Goal: Task Accomplishment & Management: Manage account settings

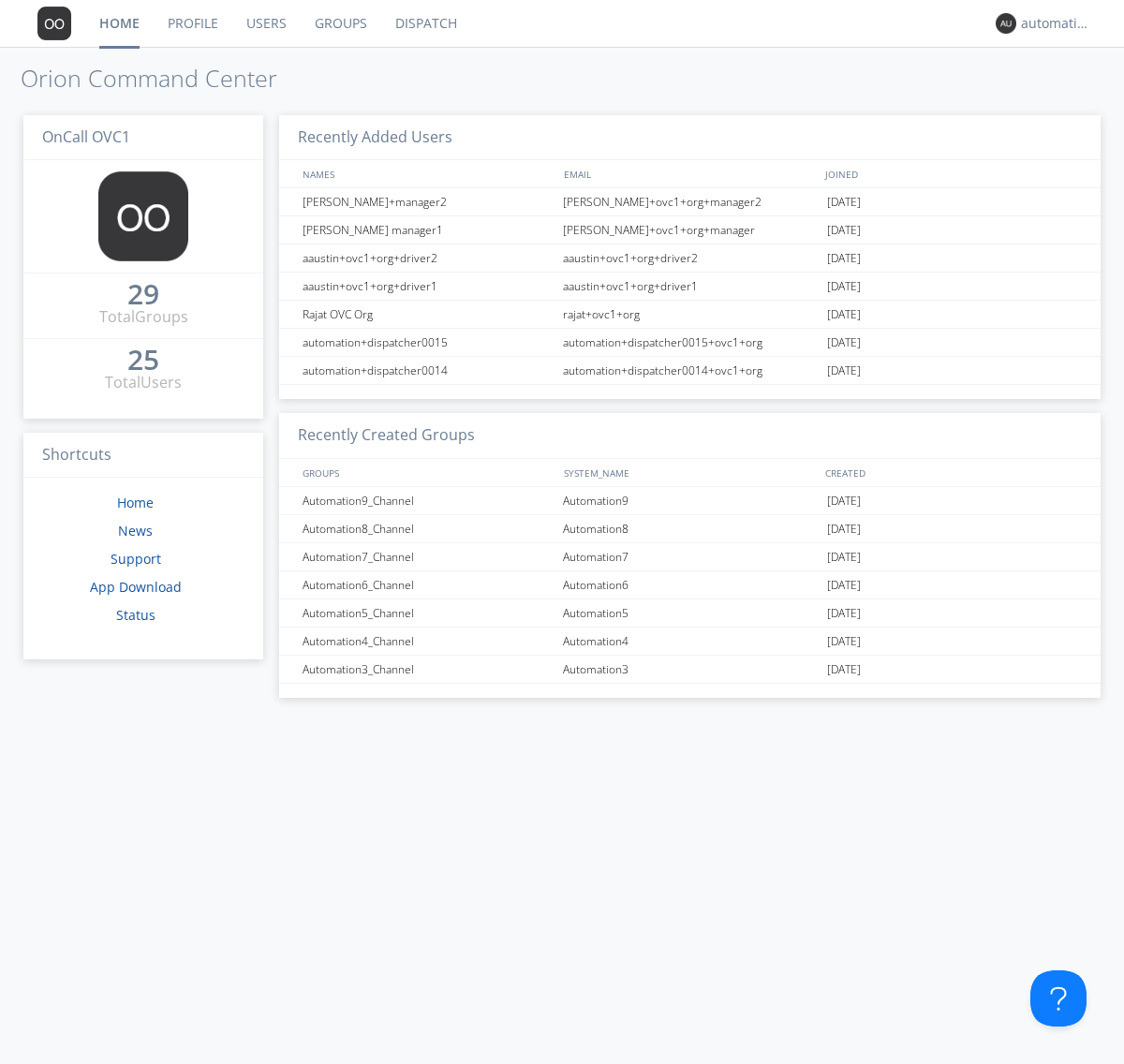
click at [339, 23] on link "Groups" at bounding box center [340, 23] width 80 height 46
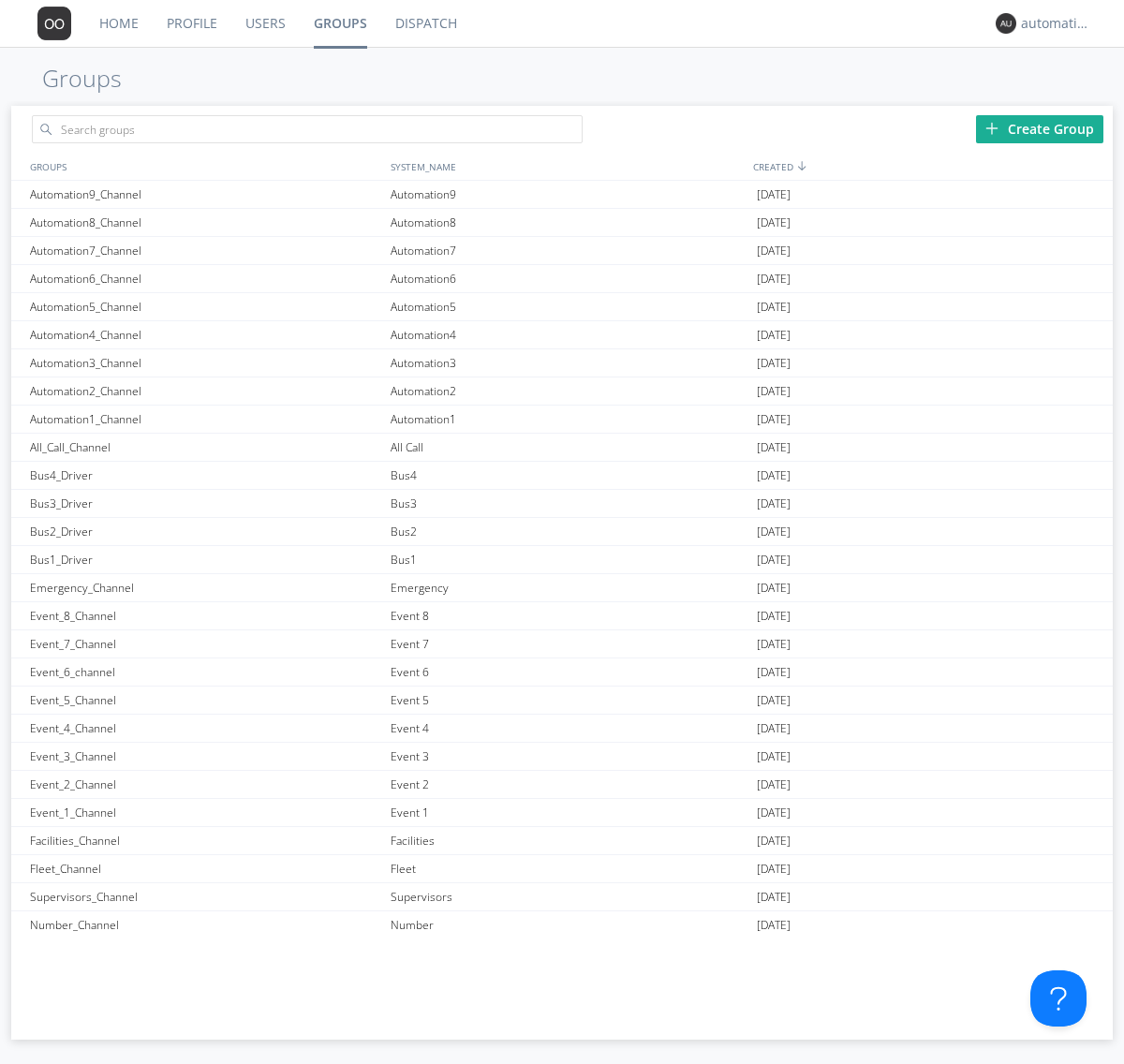
click at [1039, 128] on div "Create Group" at bounding box center [1039, 128] width 127 height 28
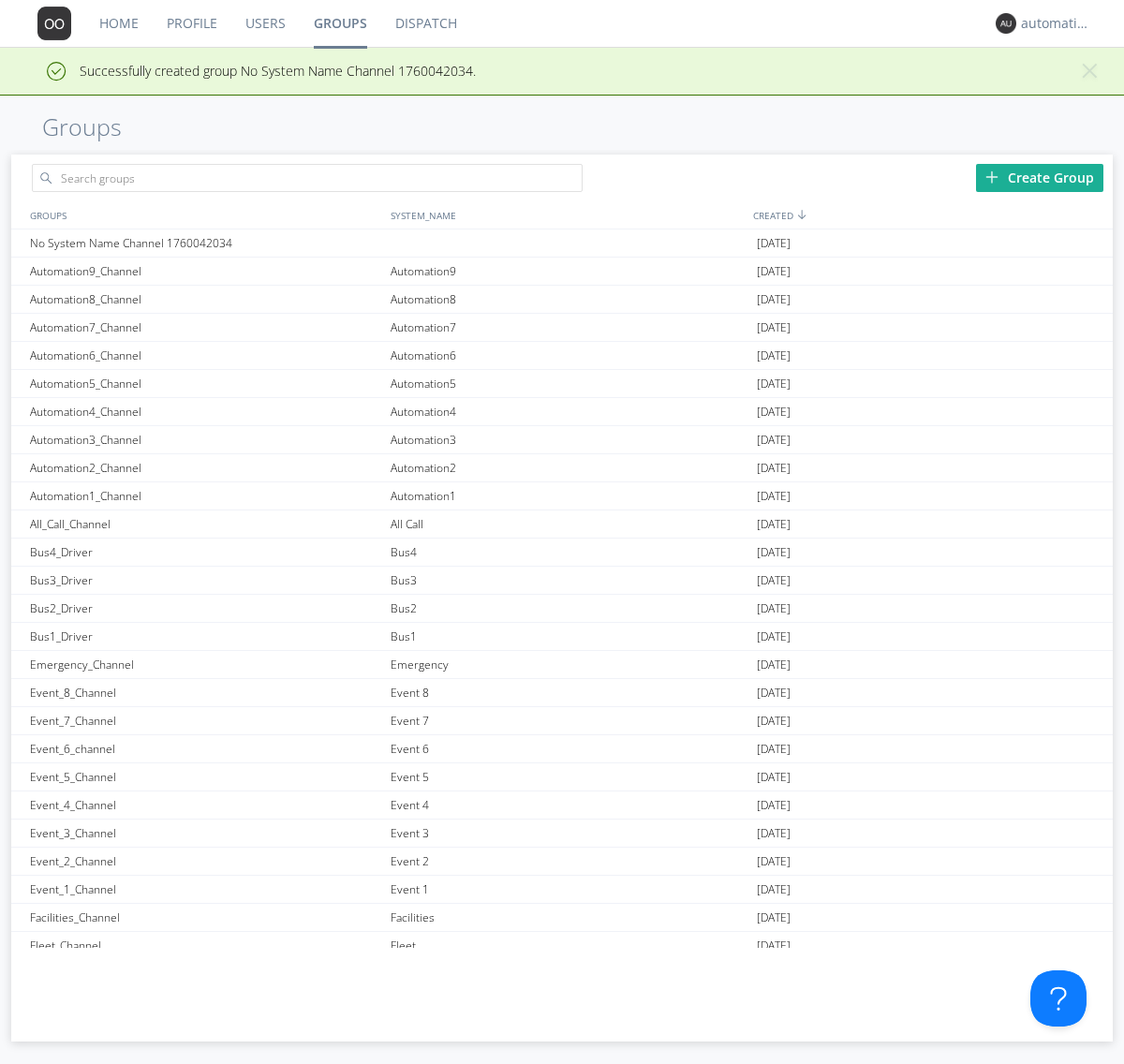
click at [339, 23] on link "Groups" at bounding box center [340, 23] width 81 height 46
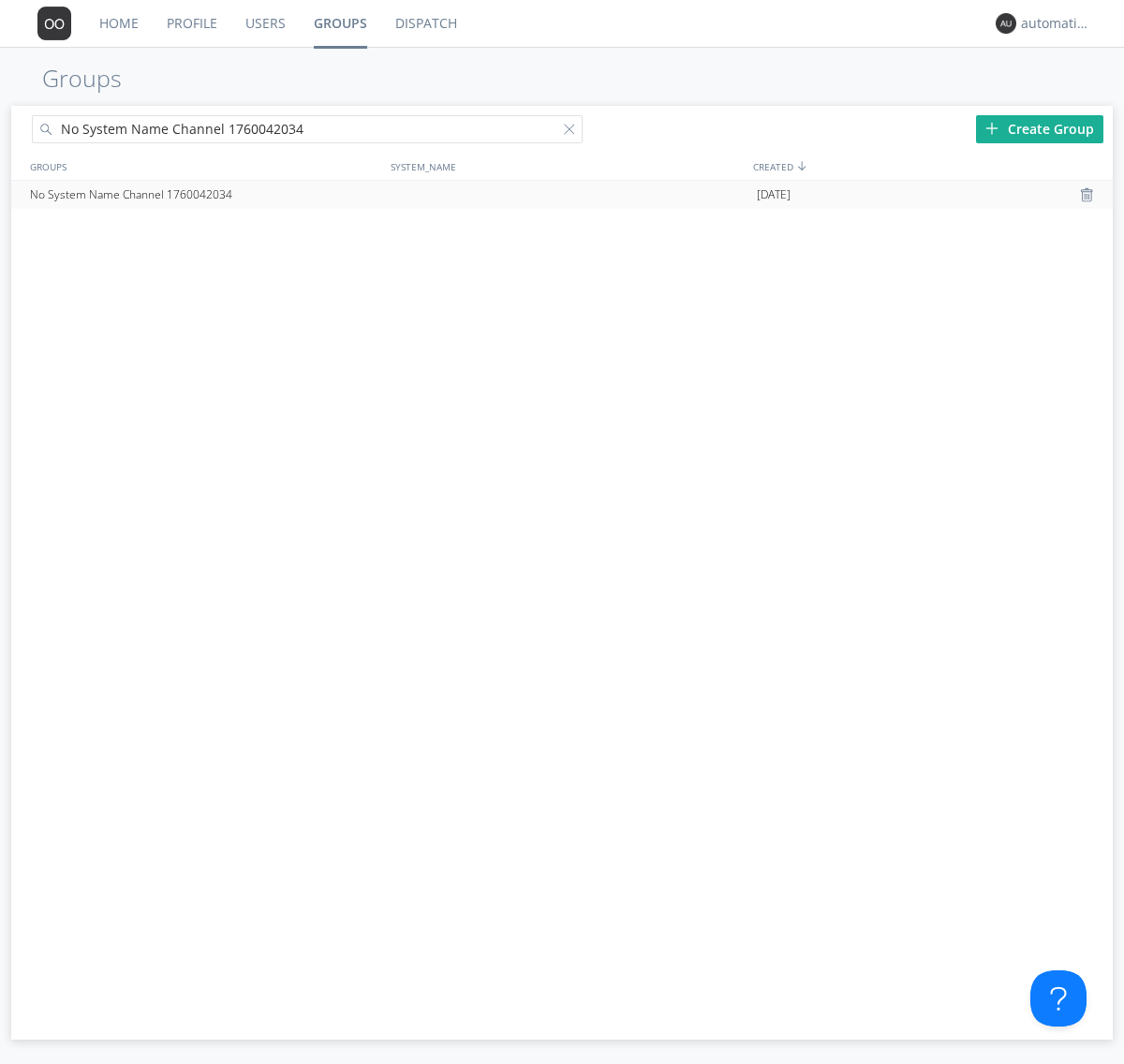
type input "No System Name Channel 1760042034"
click at [573, 132] on div at bounding box center [573, 132] width 18 height 18
type input "No System Name Channel 1760042034"
click at [205, 194] on div "No System Name Channel 1760042034" at bounding box center [205, 194] width 360 height 28
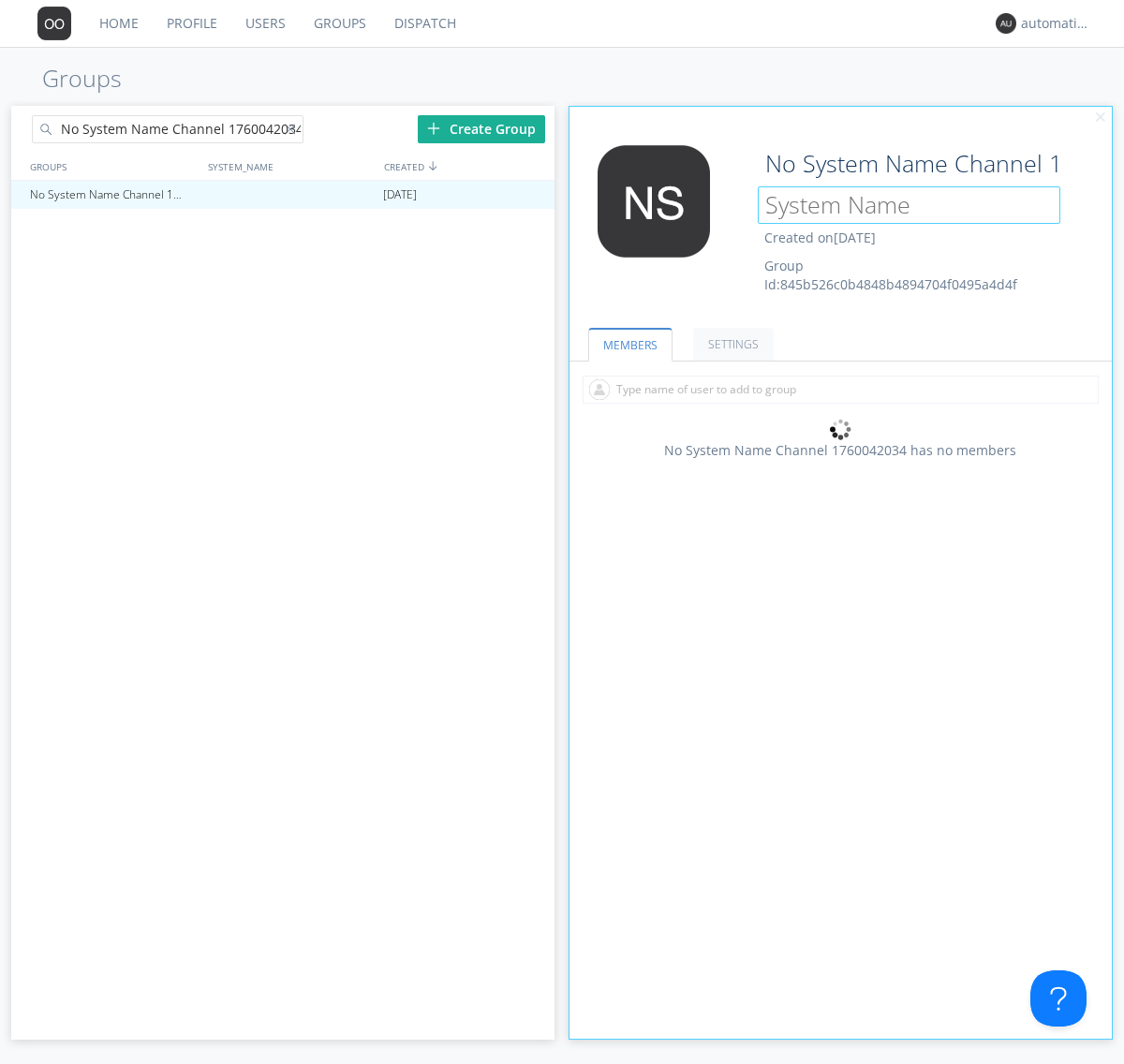
click at [909, 204] on input at bounding box center [908, 205] width 302 height 38
type input "System Name 1760042034"
click at [629, 344] on link "MEMBERS" at bounding box center [630, 344] width 84 height 34
type input "System Name 1760042034"
click at [293, 132] on div at bounding box center [294, 132] width 18 height 18
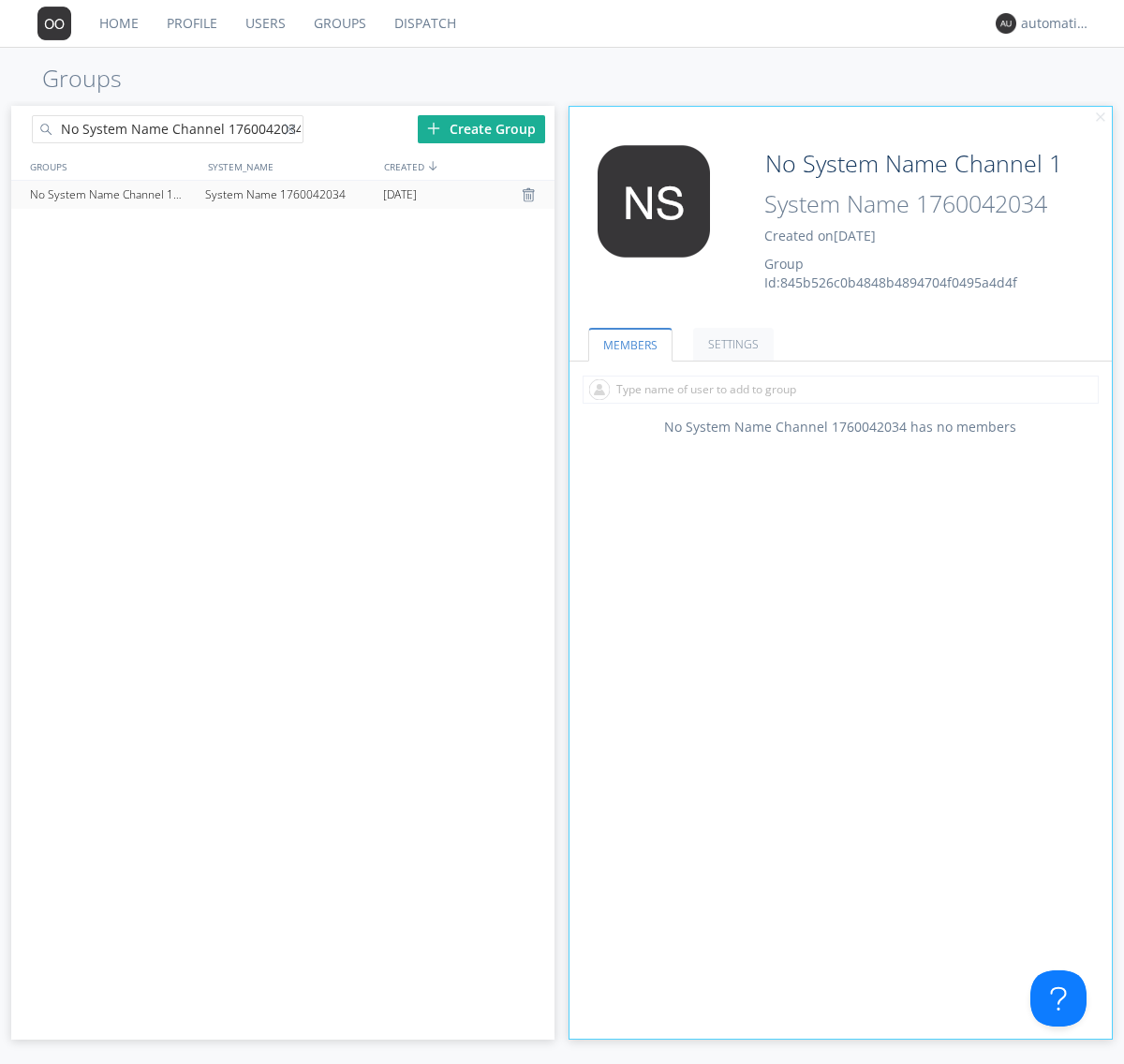
type input "No System Name Channel 1760042034"
click at [112, 194] on div "No System Name Channel 1760042034" at bounding box center [112, 194] width 175 height 28
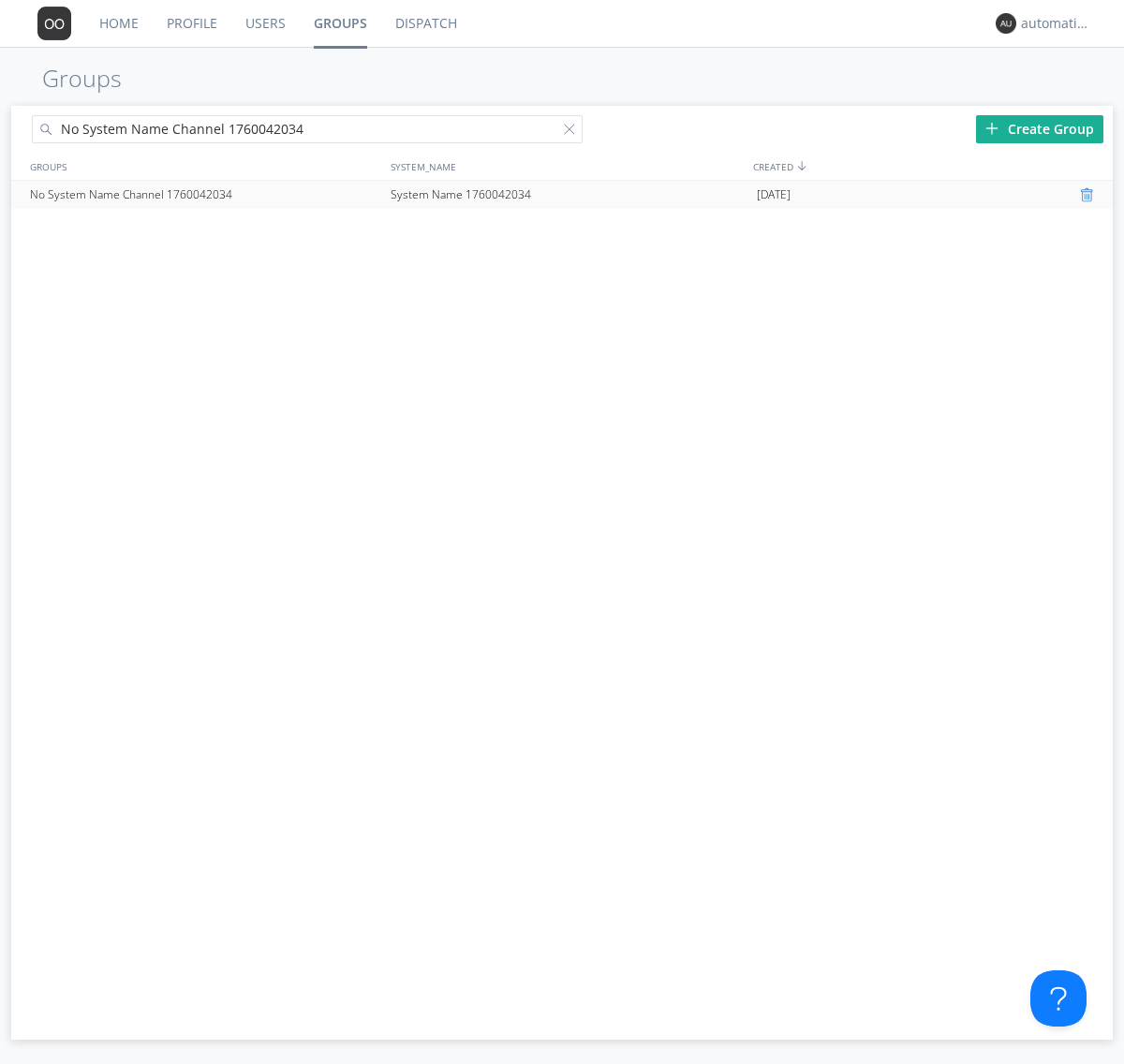
click at [1088, 195] on div at bounding box center [1088, 195] width 18 height 15
